Goal: Transaction & Acquisition: Purchase product/service

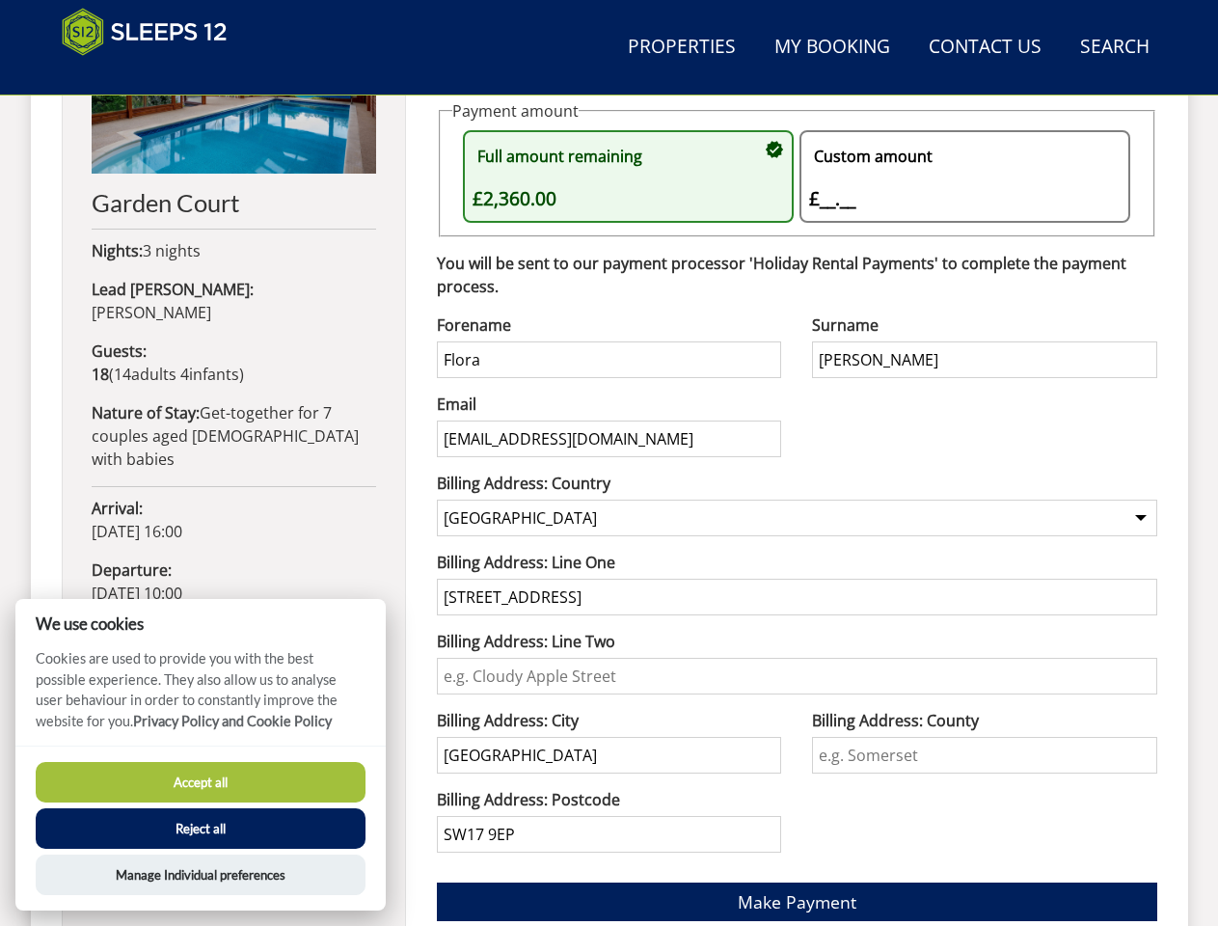
click at [609, 463] on div "Email [EMAIL_ADDRESS][DOMAIN_NAME]" at bounding box center [609, 432] width 344 height 79
click at [1114, 47] on link "Search Check Availability" at bounding box center [1115, 47] width 85 height 43
click at [628, 177] on div "Full amount remaining £2,360.00" at bounding box center [619, 176] width 292 height 73
click at [965, 177] on div "Custom amount £__.__ £" at bounding box center [955, 176] width 292 height 73
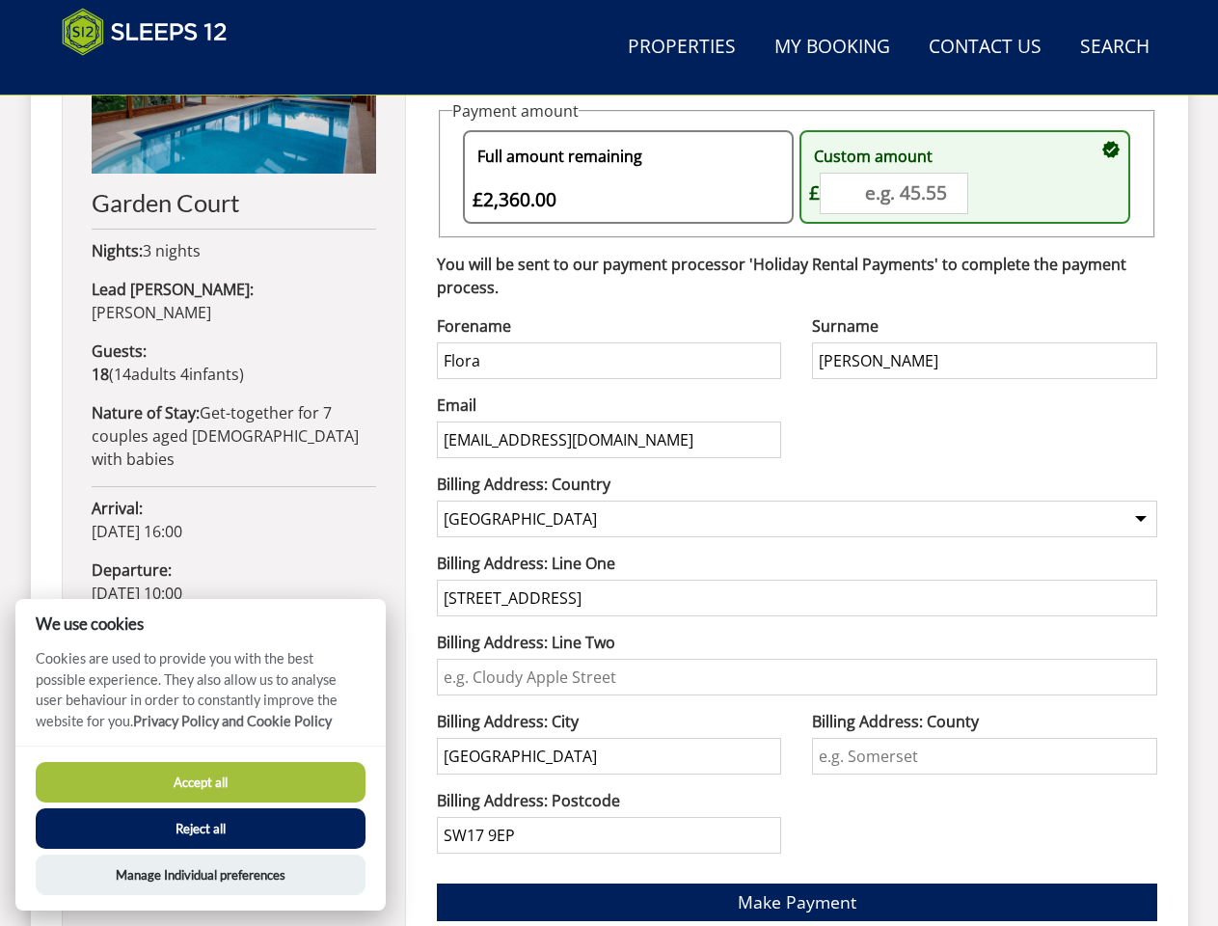
click at [797, 74] on div "Payment Method: Debit/Credit Card Via Holiday Rental Payments Offline/Other" at bounding box center [797, 37] width 721 height 74
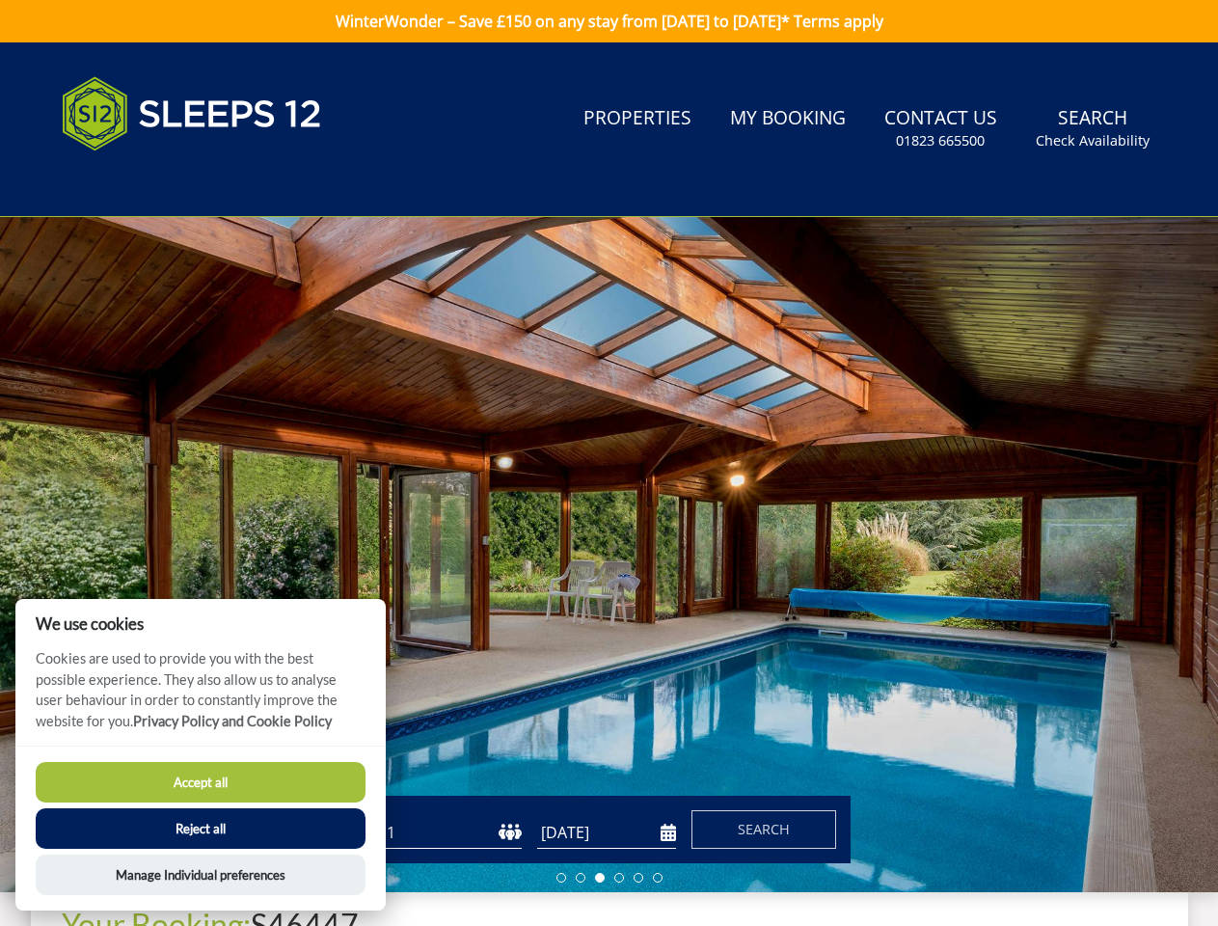
click at [201, 782] on button "Accept all" at bounding box center [201, 782] width 330 height 41
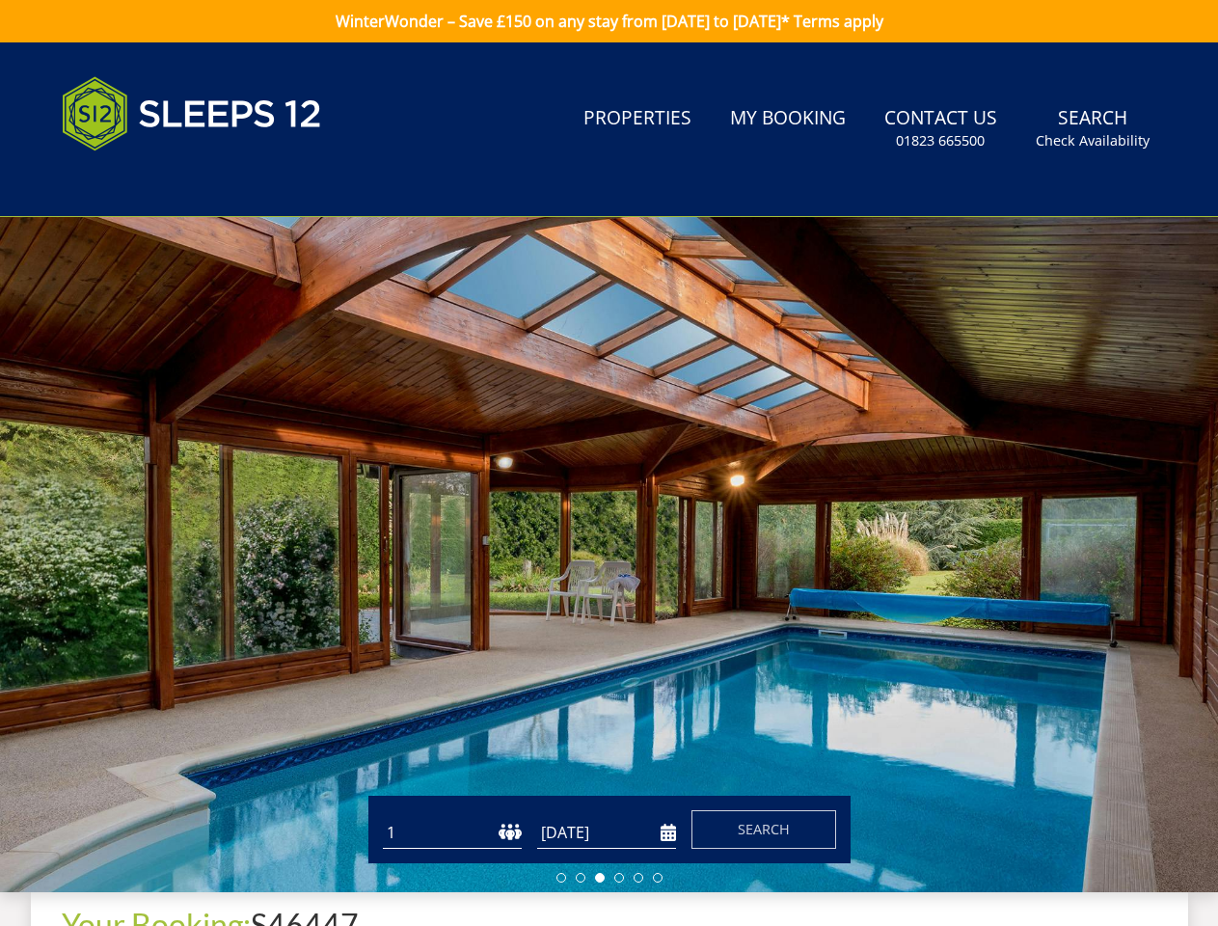
click at [201, 833] on button "Reject all" at bounding box center [201, 853] width 330 height 41
click at [201, 875] on div at bounding box center [609, 554] width 1218 height 675
